Goal: Task Accomplishment & Management: Use online tool/utility

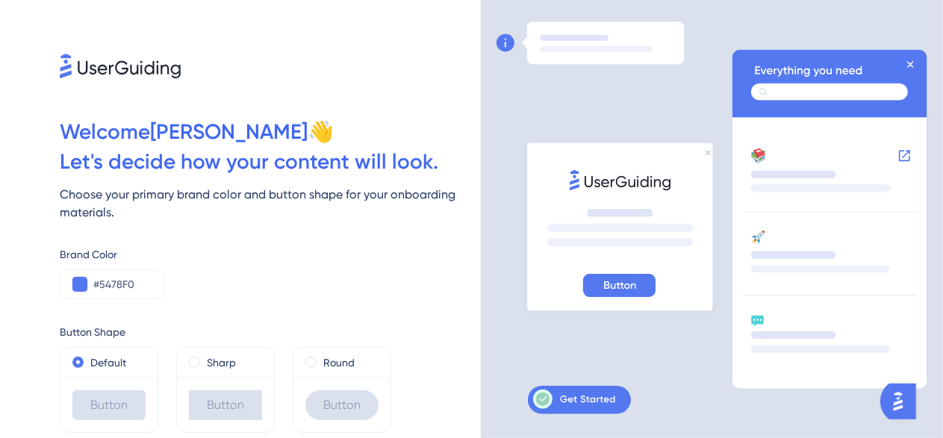
scroll to position [48, 0]
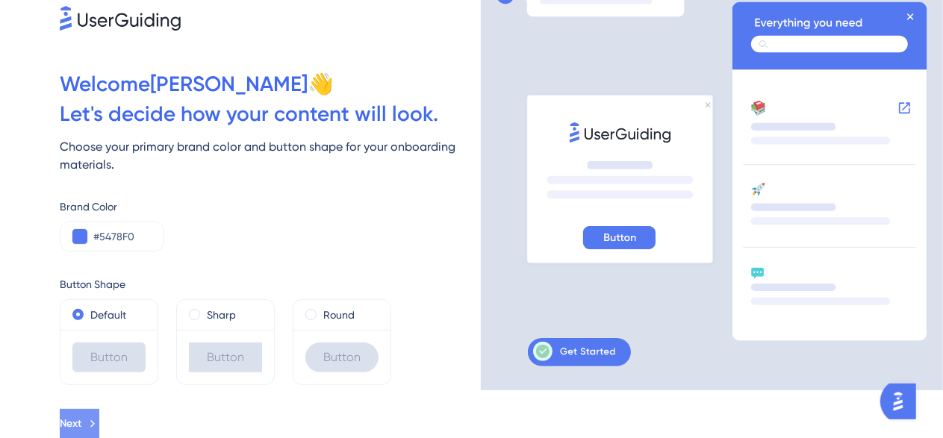
click at [99, 413] on button "Next" at bounding box center [80, 424] width 40 height 30
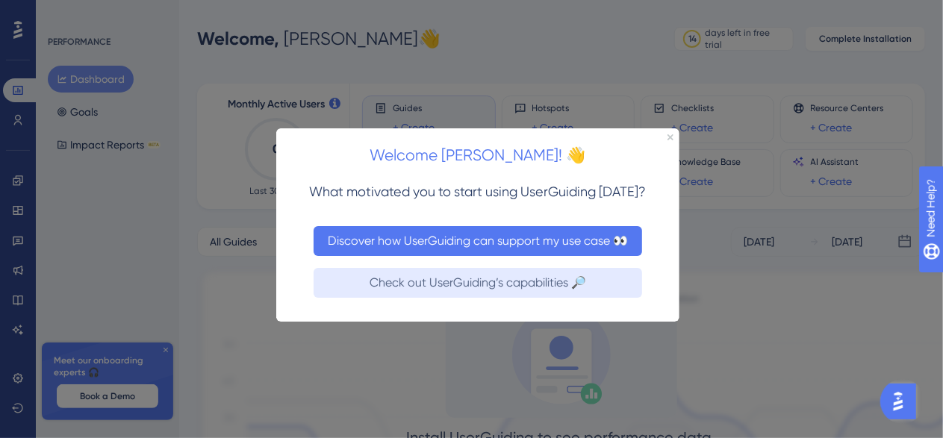
click at [597, 247] on button "Discover how UserGuiding can support my use case 👀" at bounding box center [477, 241] width 329 height 30
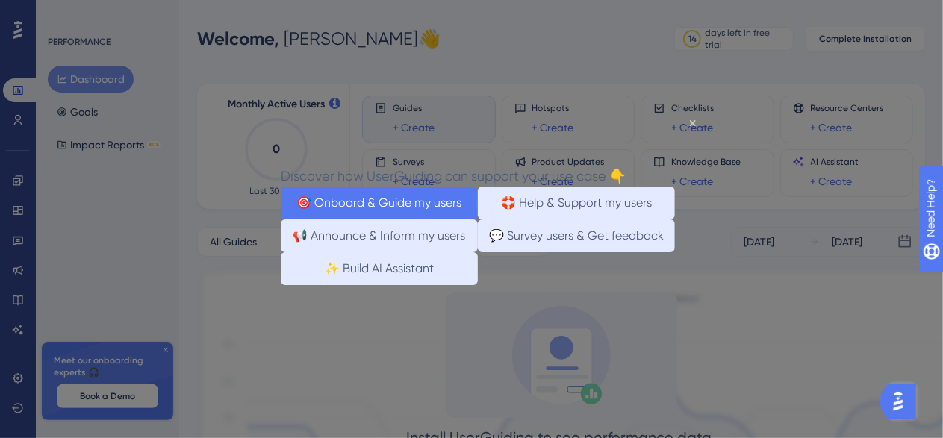
click at [420, 205] on button "🎯 Onboard & Guide my users" at bounding box center [378, 202] width 197 height 33
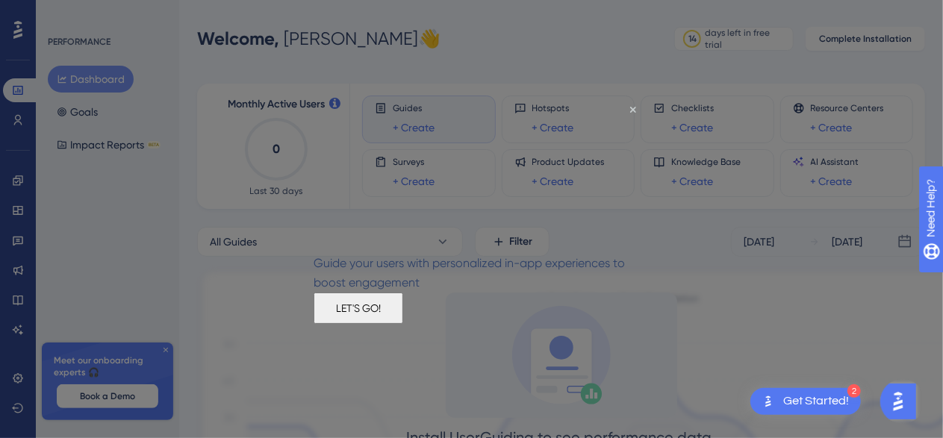
click at [403, 323] on button "LET'S GO!" at bounding box center [358, 307] width 90 height 31
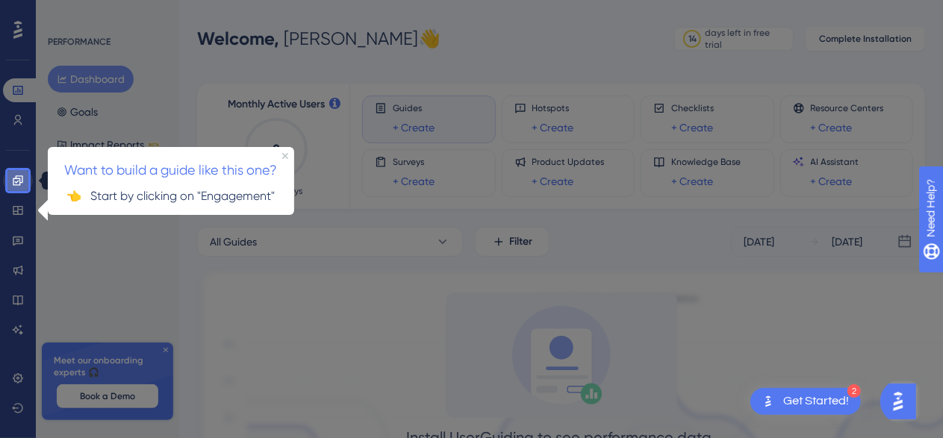
click at [16, 178] on icon at bounding box center [18, 180] width 10 height 10
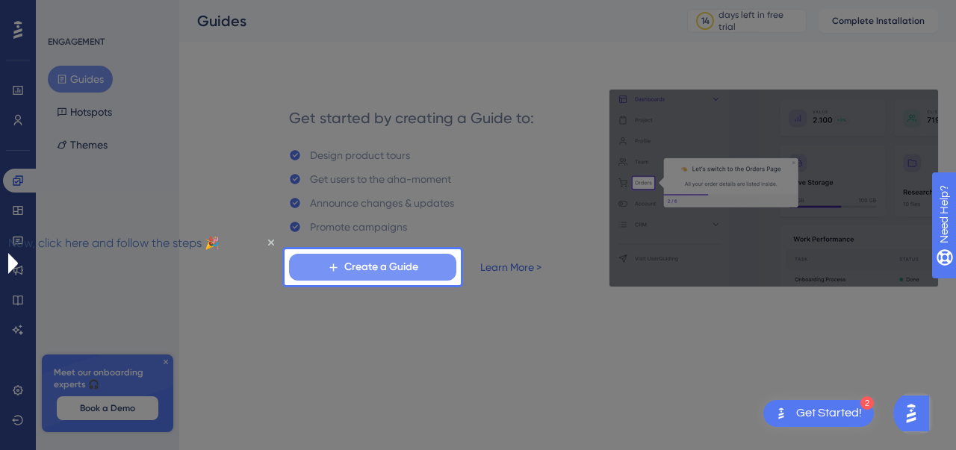
click at [414, 261] on span "Create a Guide" at bounding box center [381, 267] width 74 height 18
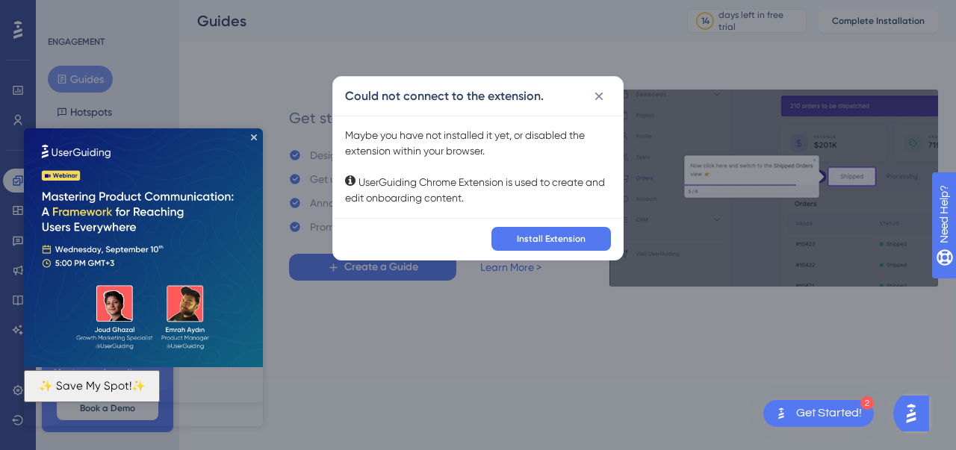
click at [252, 134] on img at bounding box center [143, 247] width 239 height 239
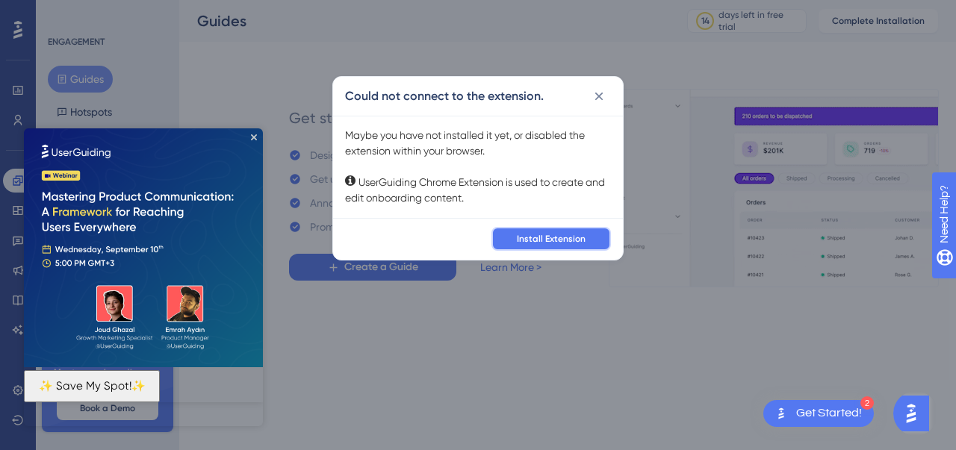
click at [569, 234] on span "Install Extension" at bounding box center [551, 239] width 69 height 12
